Goal: Information Seeking & Learning: Learn about a topic

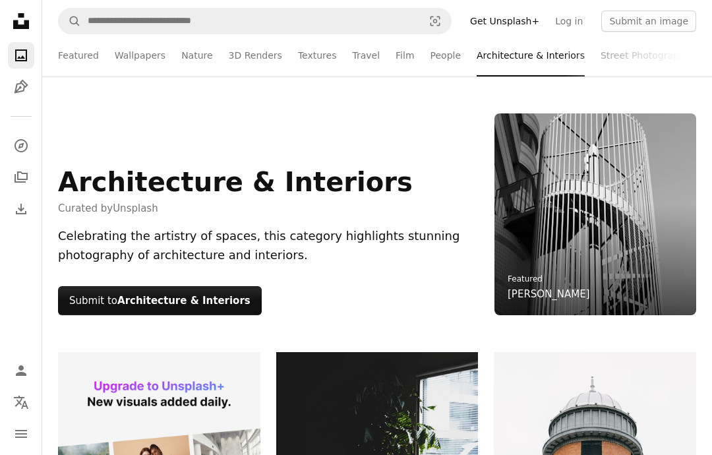
click at [73, 60] on link "Featured" at bounding box center [78, 55] width 41 height 42
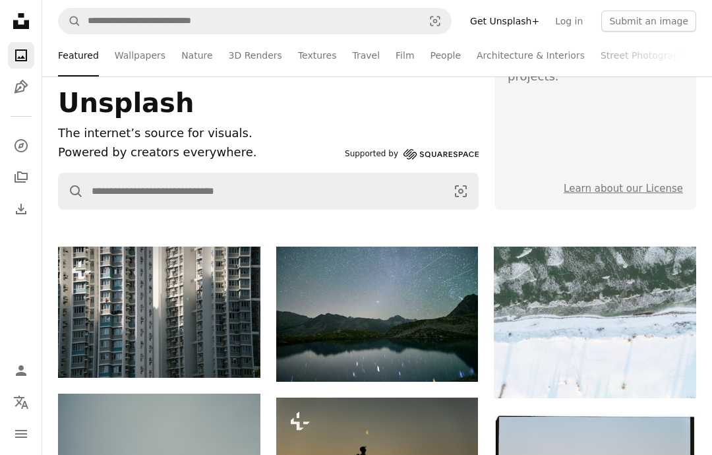
scroll to position [108, 0]
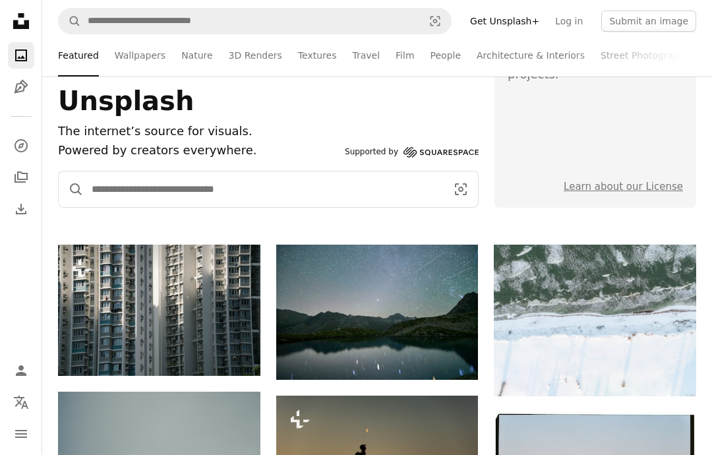
click at [96, 183] on input "Find visuals sitewide" at bounding box center [264, 189] width 360 height 36
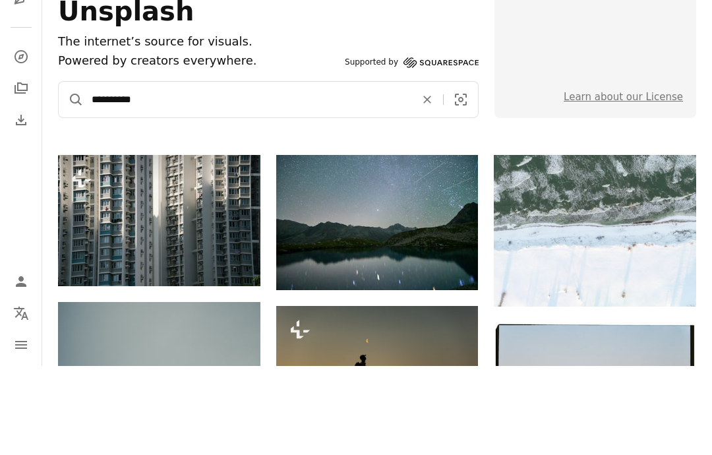
type input "**********"
click at [71, 171] on button "A magnifying glass" at bounding box center [71, 189] width 25 height 36
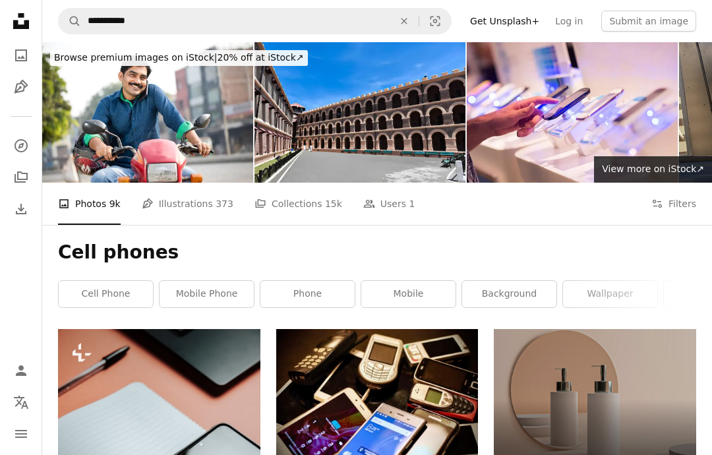
click at [207, 284] on link "mobile phone" at bounding box center [207, 294] width 94 height 26
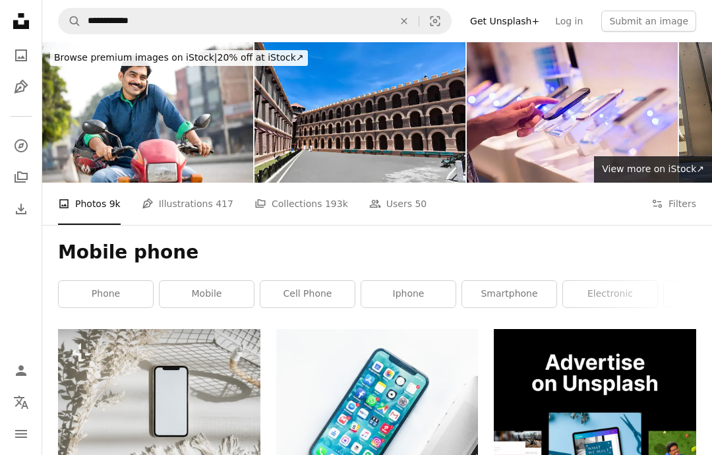
click at [411, 293] on link "iphone" at bounding box center [408, 294] width 94 height 26
